Goal: Task Accomplishment & Management: Manage account settings

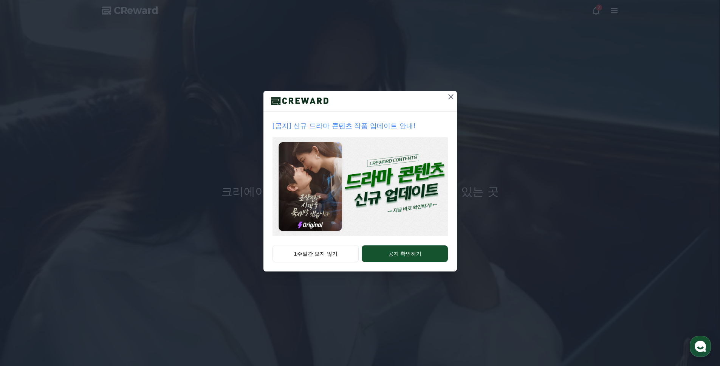
click at [448, 96] on icon at bounding box center [450, 96] width 9 height 9
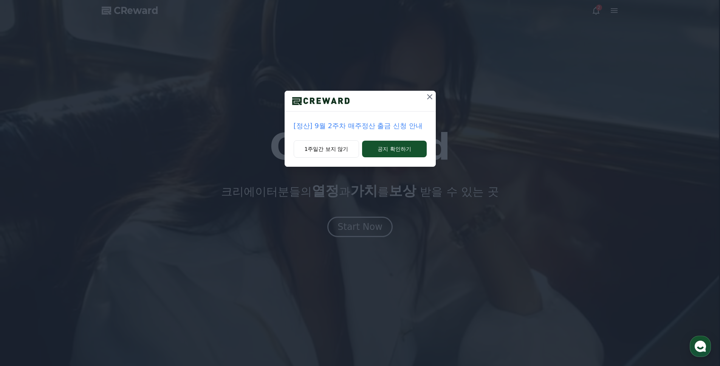
click at [433, 96] on icon at bounding box center [429, 96] width 9 height 9
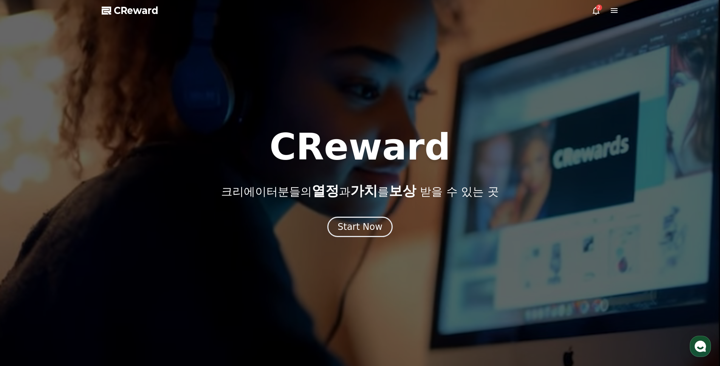
click at [142, 14] on span "CReward" at bounding box center [136, 11] width 45 height 12
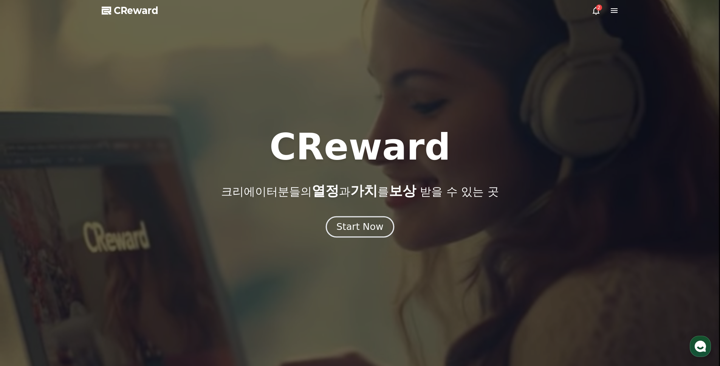
click at [355, 220] on div "Start Now" at bounding box center [359, 226] width 47 height 13
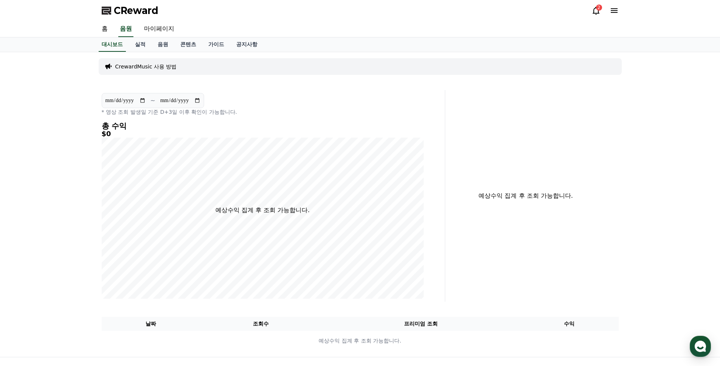
click at [592, 8] on icon at bounding box center [596, 10] width 9 height 9
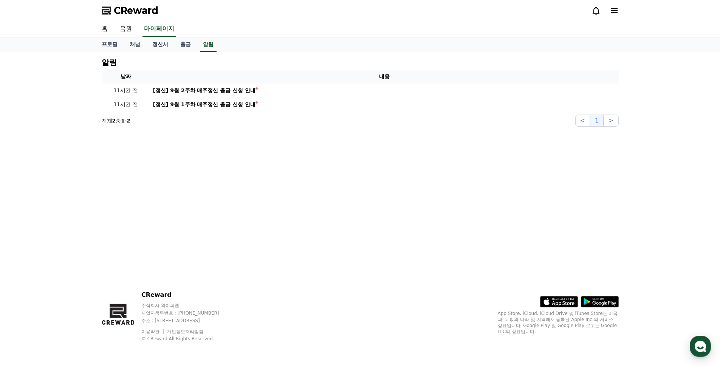
click at [596, 8] on icon at bounding box center [596, 11] width 7 height 8
click at [123, 24] on link "음원" at bounding box center [126, 29] width 24 height 16
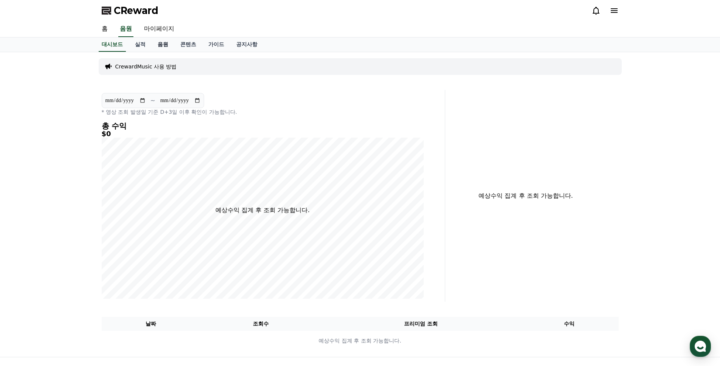
click at [162, 43] on link "음원" at bounding box center [163, 44] width 23 height 14
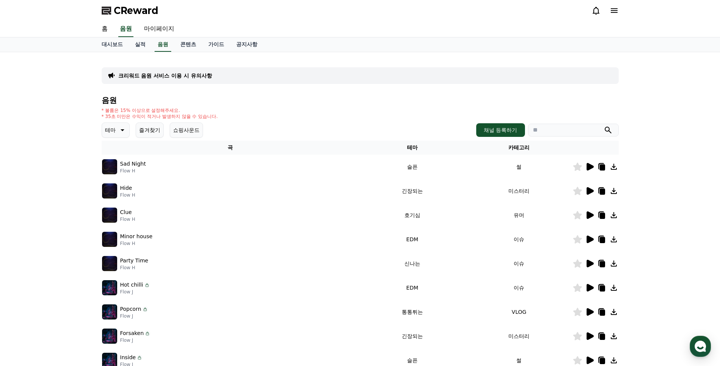
click at [135, 166] on p "Sad Night" at bounding box center [133, 164] width 26 height 8
click at [587, 170] on icon at bounding box center [589, 166] width 9 height 9
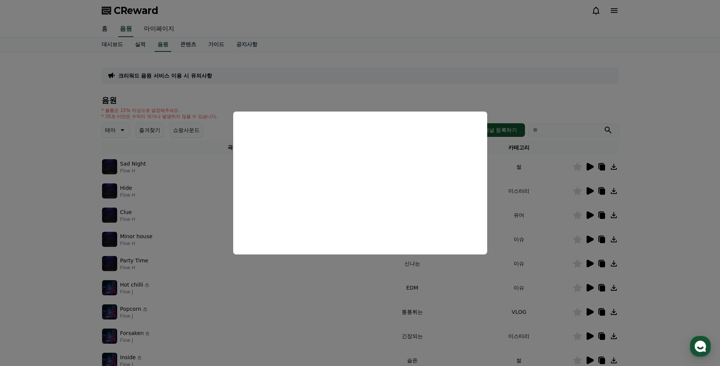
click at [535, 168] on button "close modal" at bounding box center [360, 183] width 720 height 366
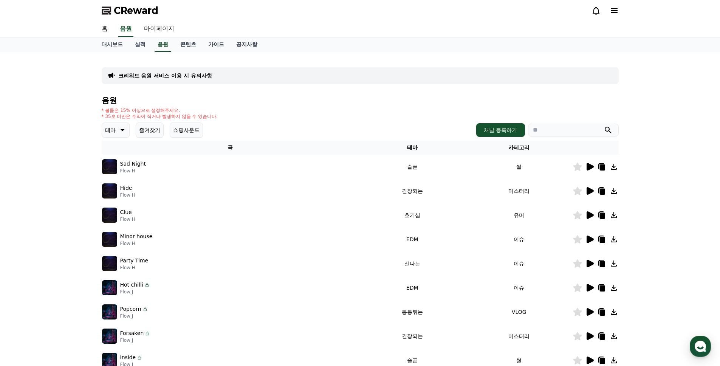
click at [176, 78] on p "크리워드 음원 서비스 이용 시 유의사항" at bounding box center [165, 76] width 94 height 8
click at [153, 26] on link "마이페이지" at bounding box center [159, 29] width 42 height 16
select select "**********"
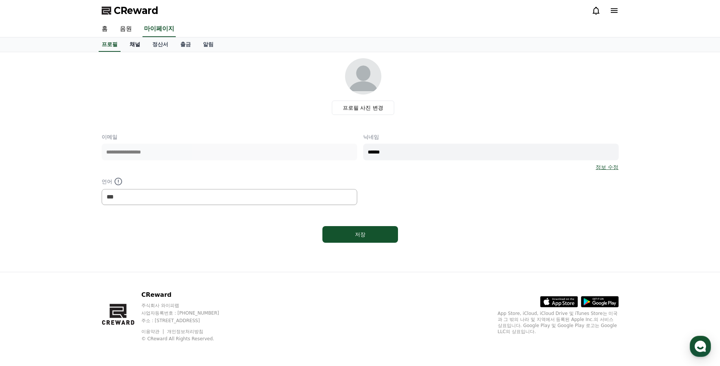
click at [135, 48] on link "채널" at bounding box center [135, 44] width 23 height 14
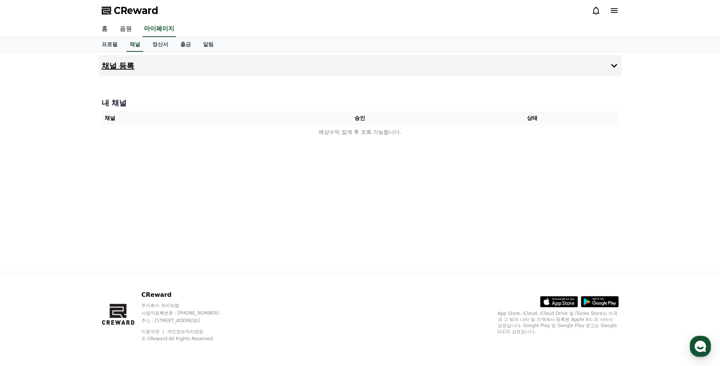
click at [482, 60] on button "채널 등록" at bounding box center [360, 65] width 523 height 21
